Goal: Navigation & Orientation: Find specific page/section

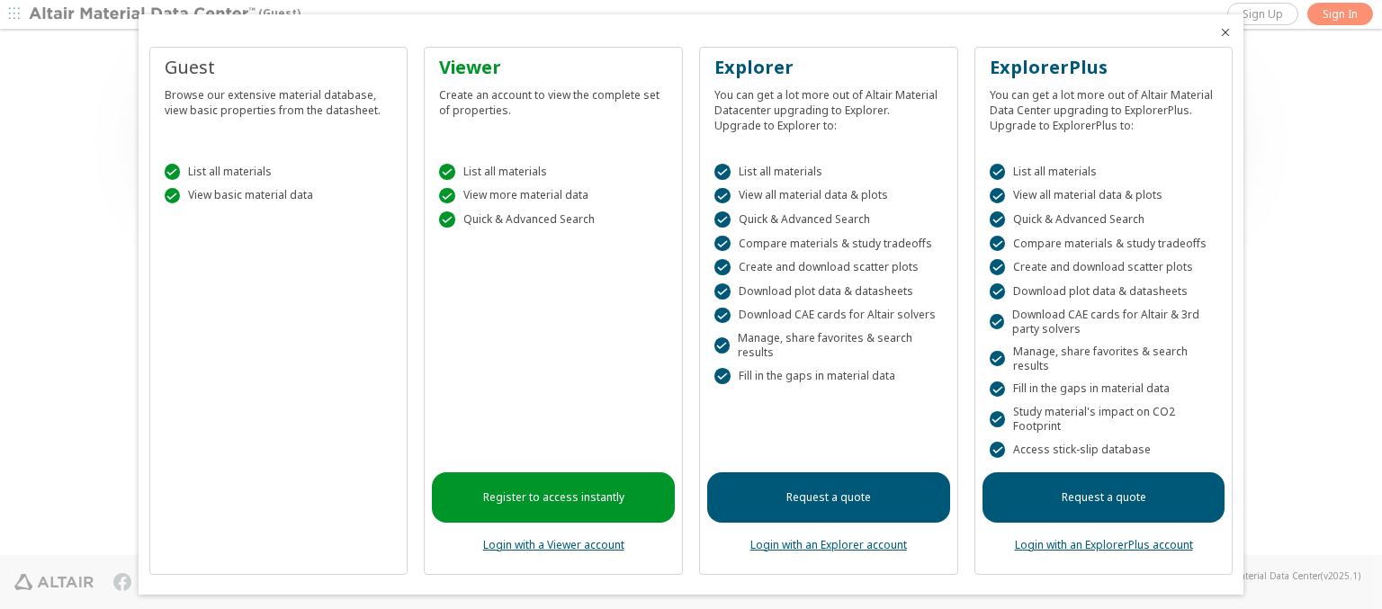
click at [1218, 32] on icon "Close" at bounding box center [1225, 32] width 14 height 14
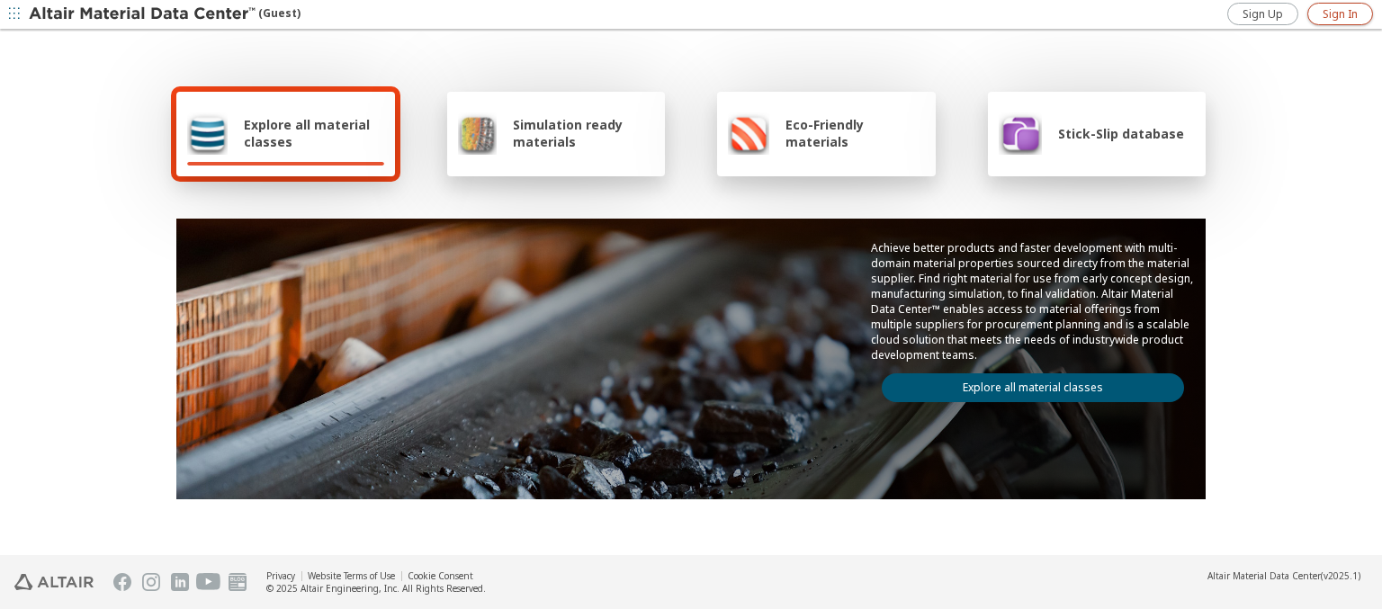
click at [1340, 13] on span "Sign In" at bounding box center [1340, 14] width 35 height 14
click at [143, 14] on img at bounding box center [143, 14] width 229 height 18
click at [307, 133] on span "Explore all material classes" at bounding box center [314, 133] width 140 height 34
click at [1026, 383] on link "Explore all material classes" at bounding box center [1033, 387] width 302 height 29
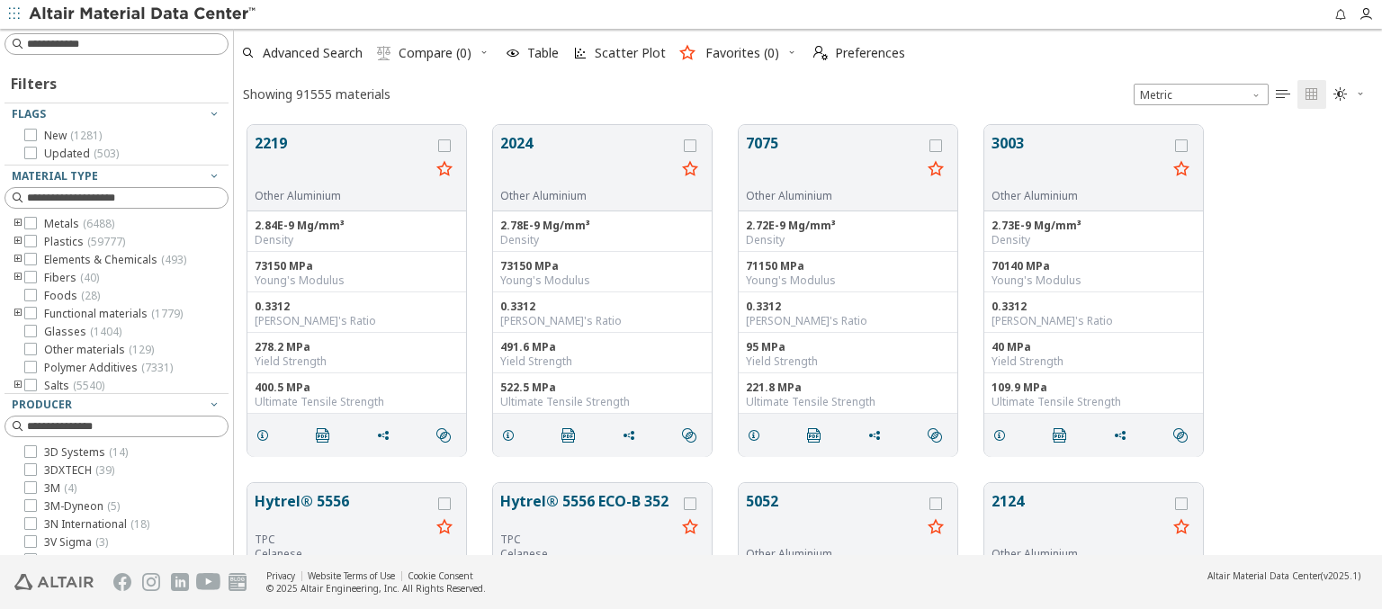
scroll to position [430, 1134]
click at [854, 53] on span "Preferences" at bounding box center [870, 53] width 70 height 13
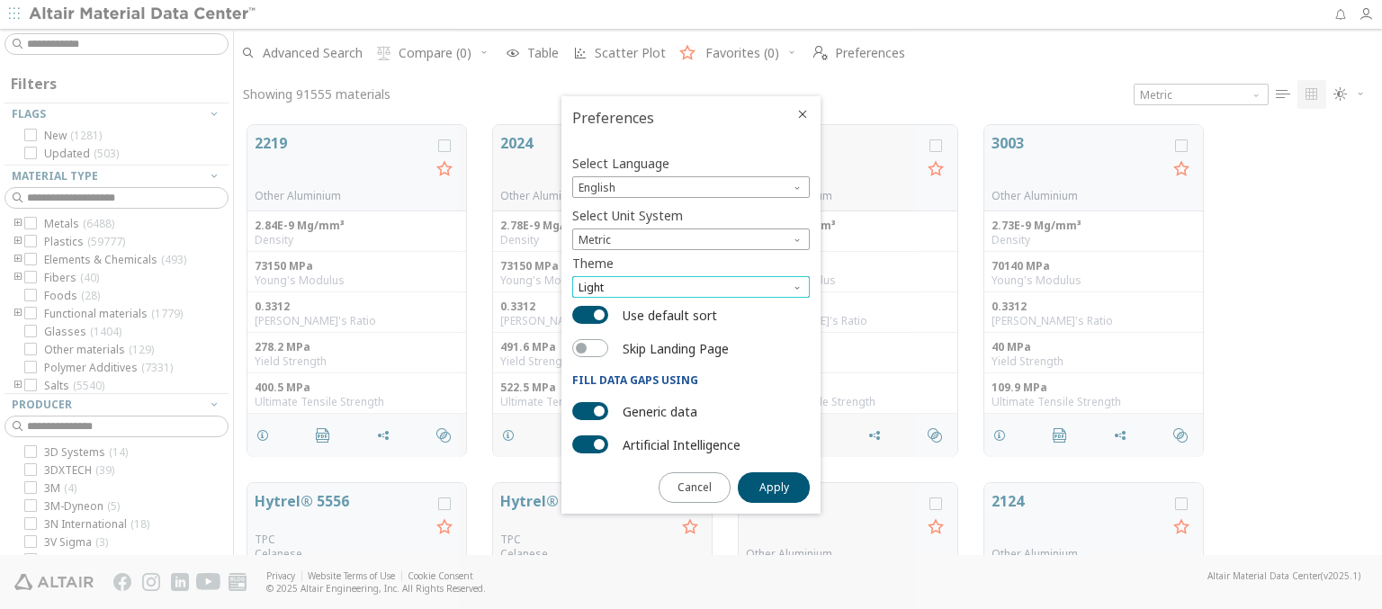
click at [691, 287] on span "Light" at bounding box center [691, 287] width 238 height 22
click at [606, 331] on span "Light Blue" at bounding box center [605, 331] width 50 height 14
click at [774, 486] on span "Apply" at bounding box center [775, 488] width 30 height 14
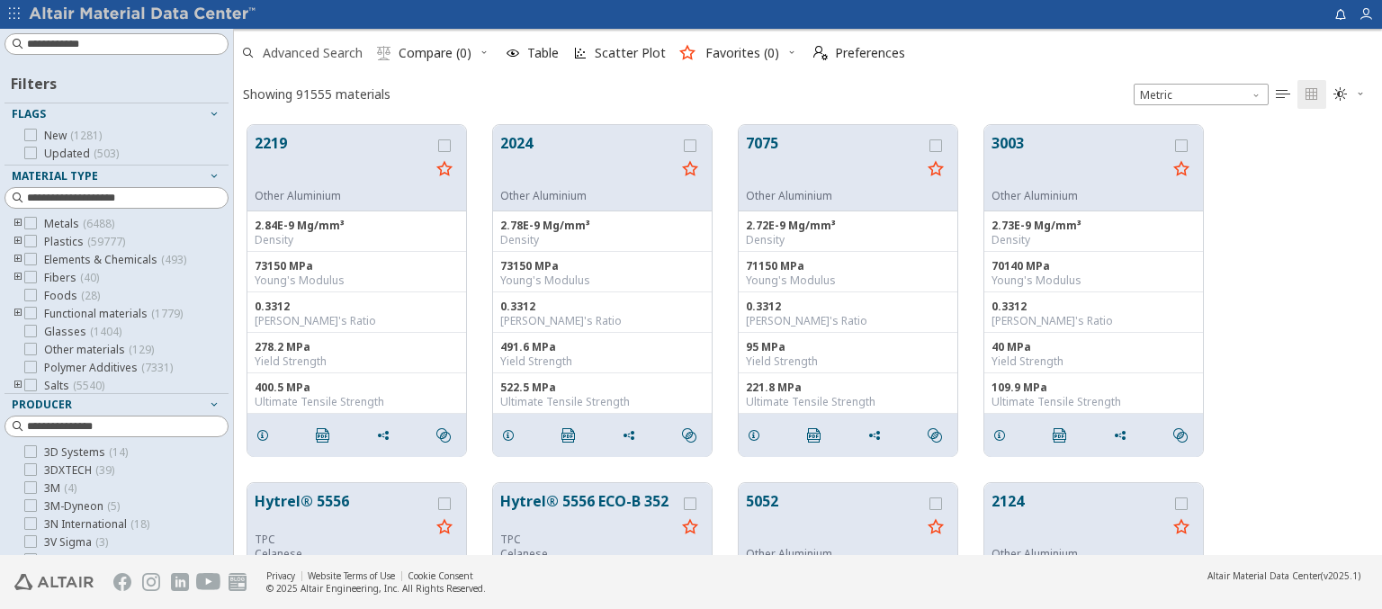
click at [302, 53] on span "Advanced Search" at bounding box center [313, 53] width 100 height 13
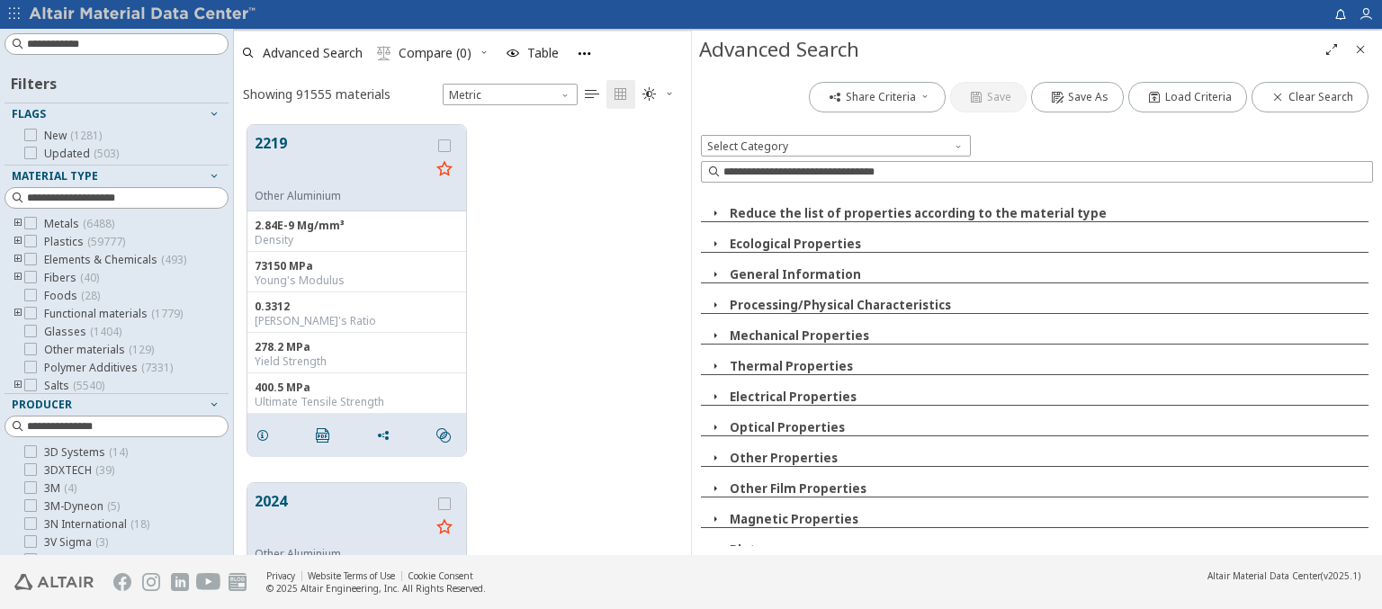
click at [143, 14] on img at bounding box center [143, 14] width 229 height 18
